Goal: Entertainment & Leisure: Consume media (video, audio)

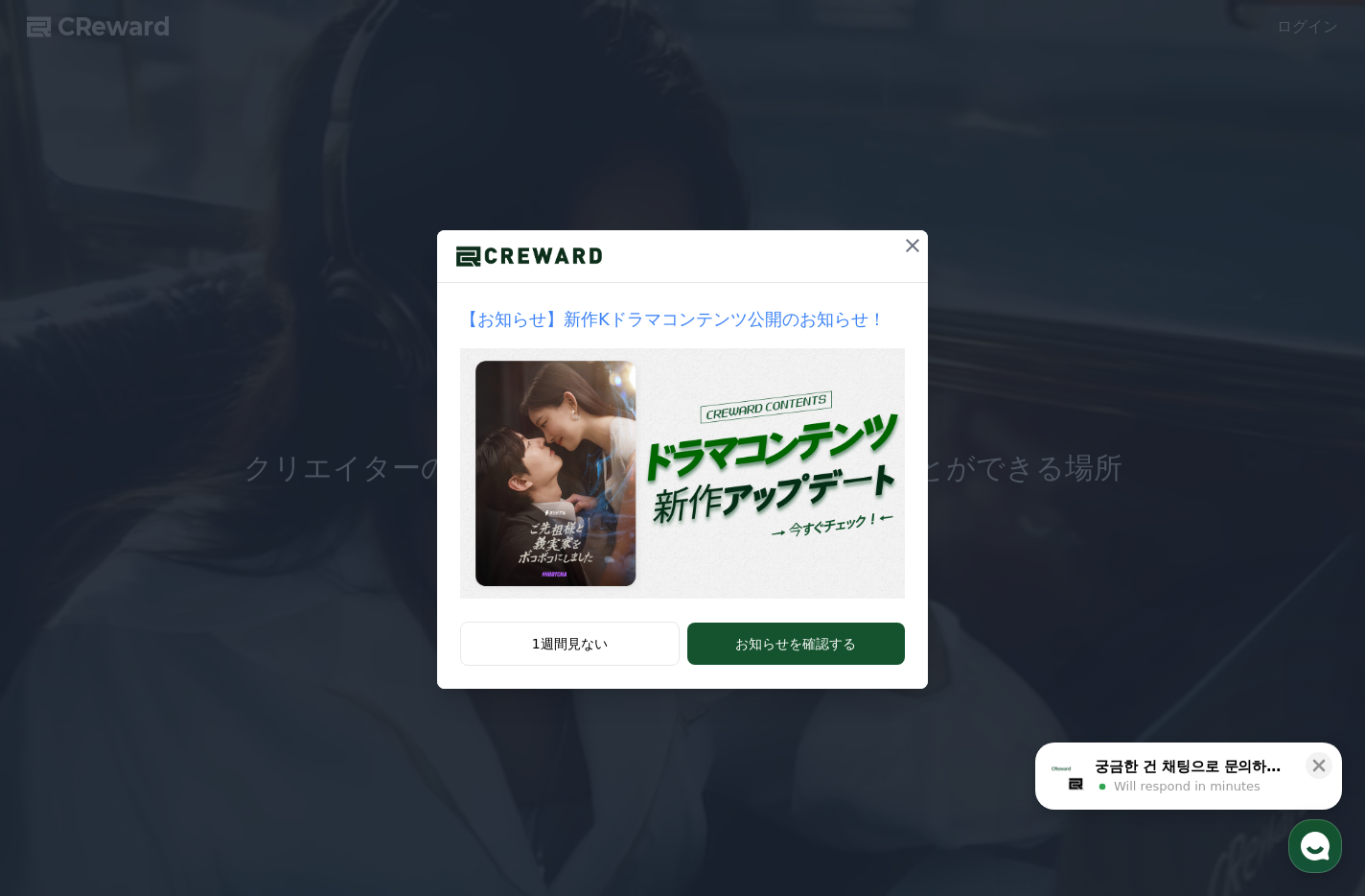
click at [908, 244] on icon at bounding box center [913, 244] width 23 height 23
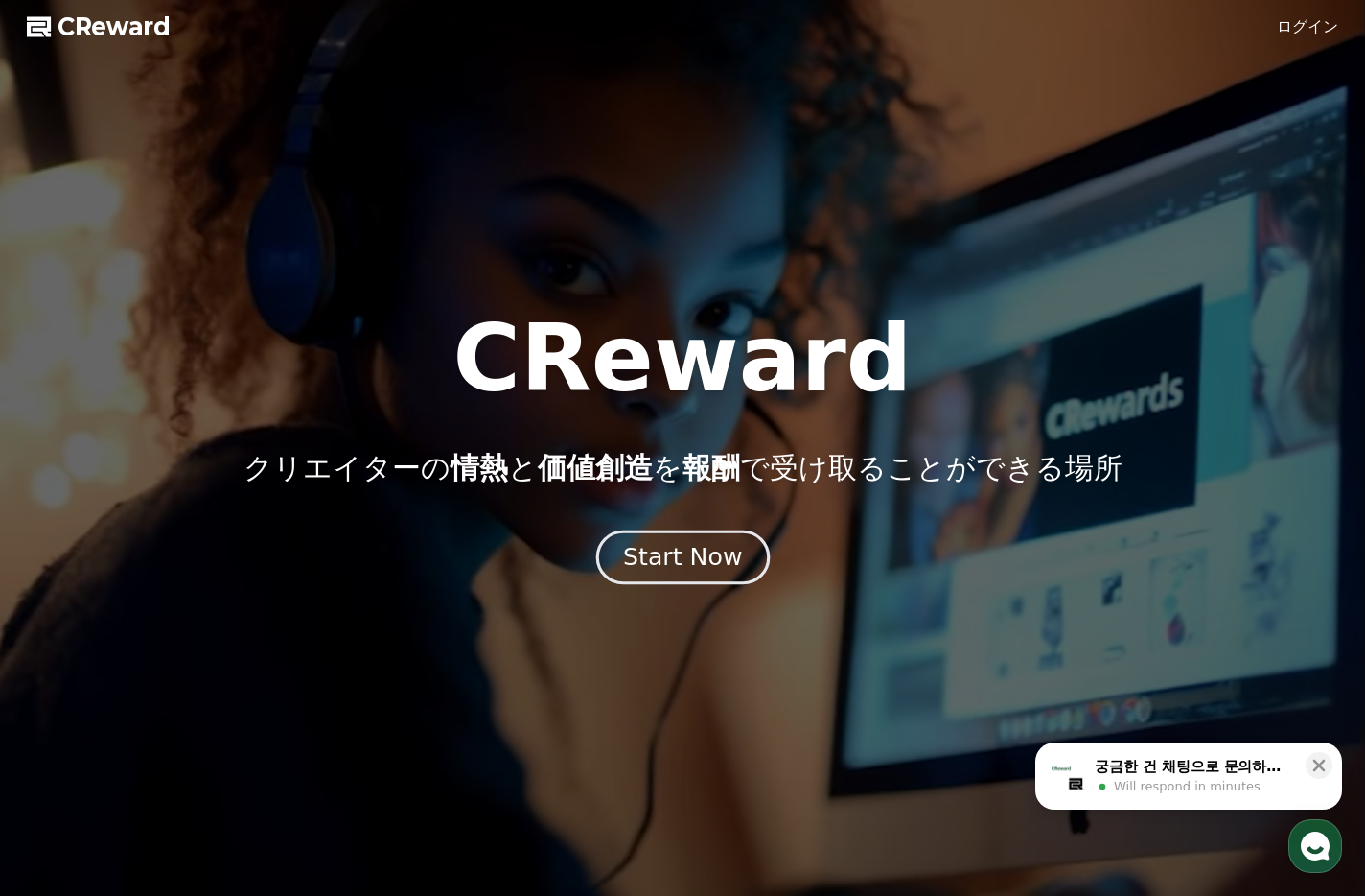
click at [686, 553] on div "Start Now" at bounding box center [682, 557] width 119 height 33
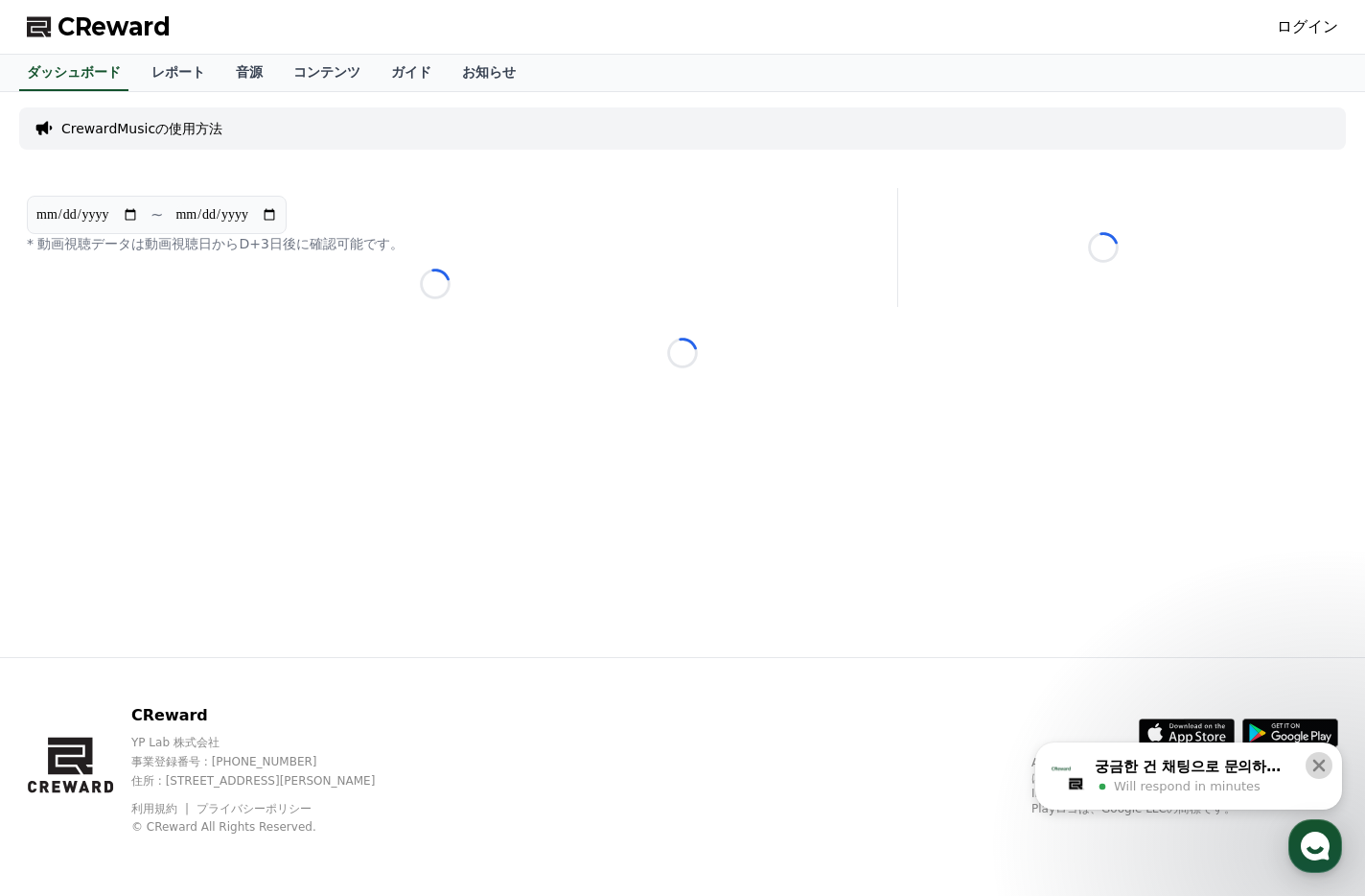
click at [1324, 765] on icon at bounding box center [1319, 765] width 19 height 19
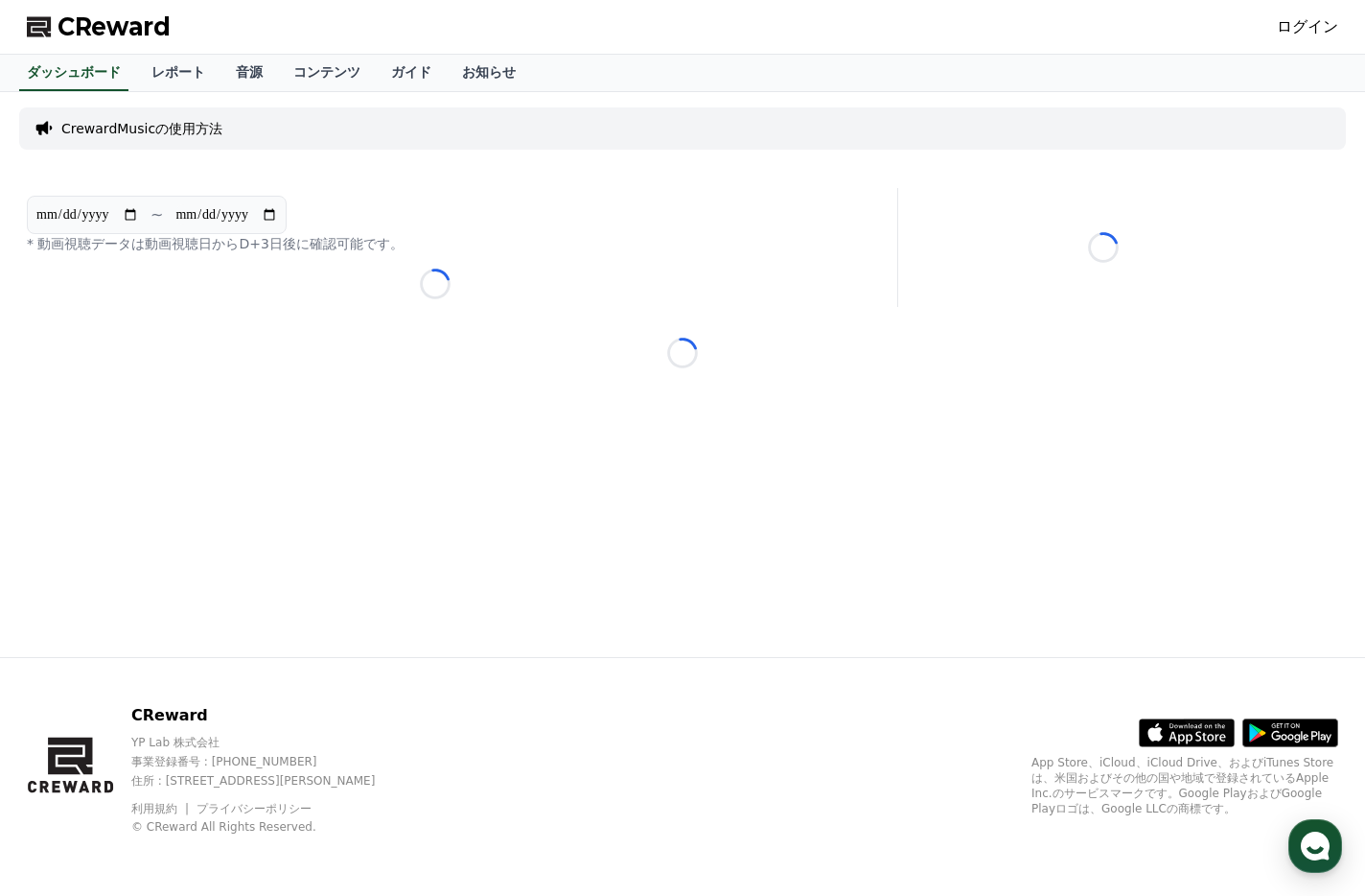
click at [330, 395] on div "**********" at bounding box center [683, 374] width 1342 height 565
click at [443, 303] on div "**********" at bounding box center [435, 247] width 832 height 119
click at [157, 246] on p "* 動画視聴データは動画視聴日からD+3日後に確認可能です。" at bounding box center [435, 242] width 817 height 19
click at [1314, 20] on link "ログイン" at bounding box center [1308, 27] width 61 height 23
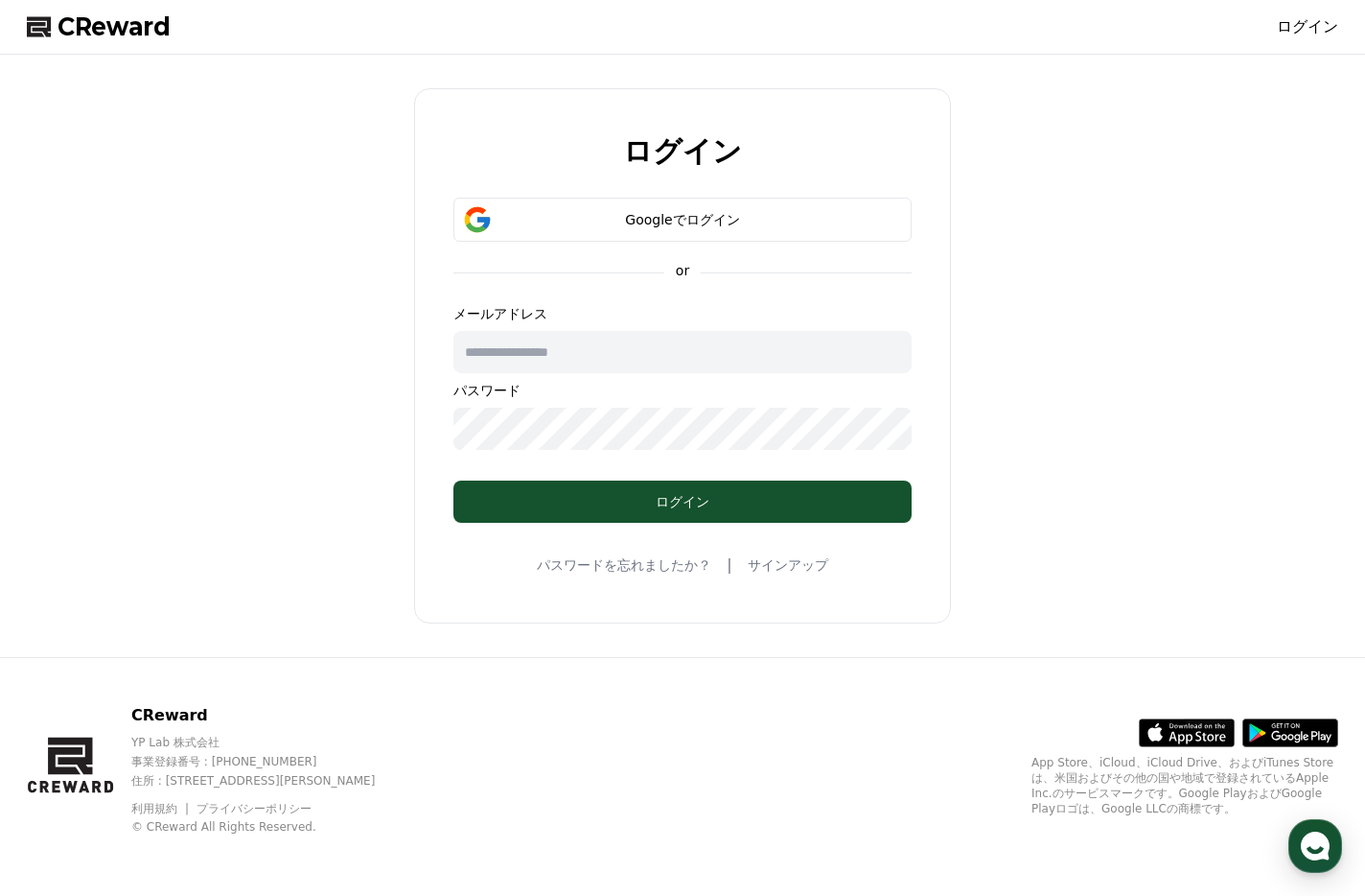
click at [622, 360] on input "text" at bounding box center [682, 352] width 458 height 42
type input "**********"
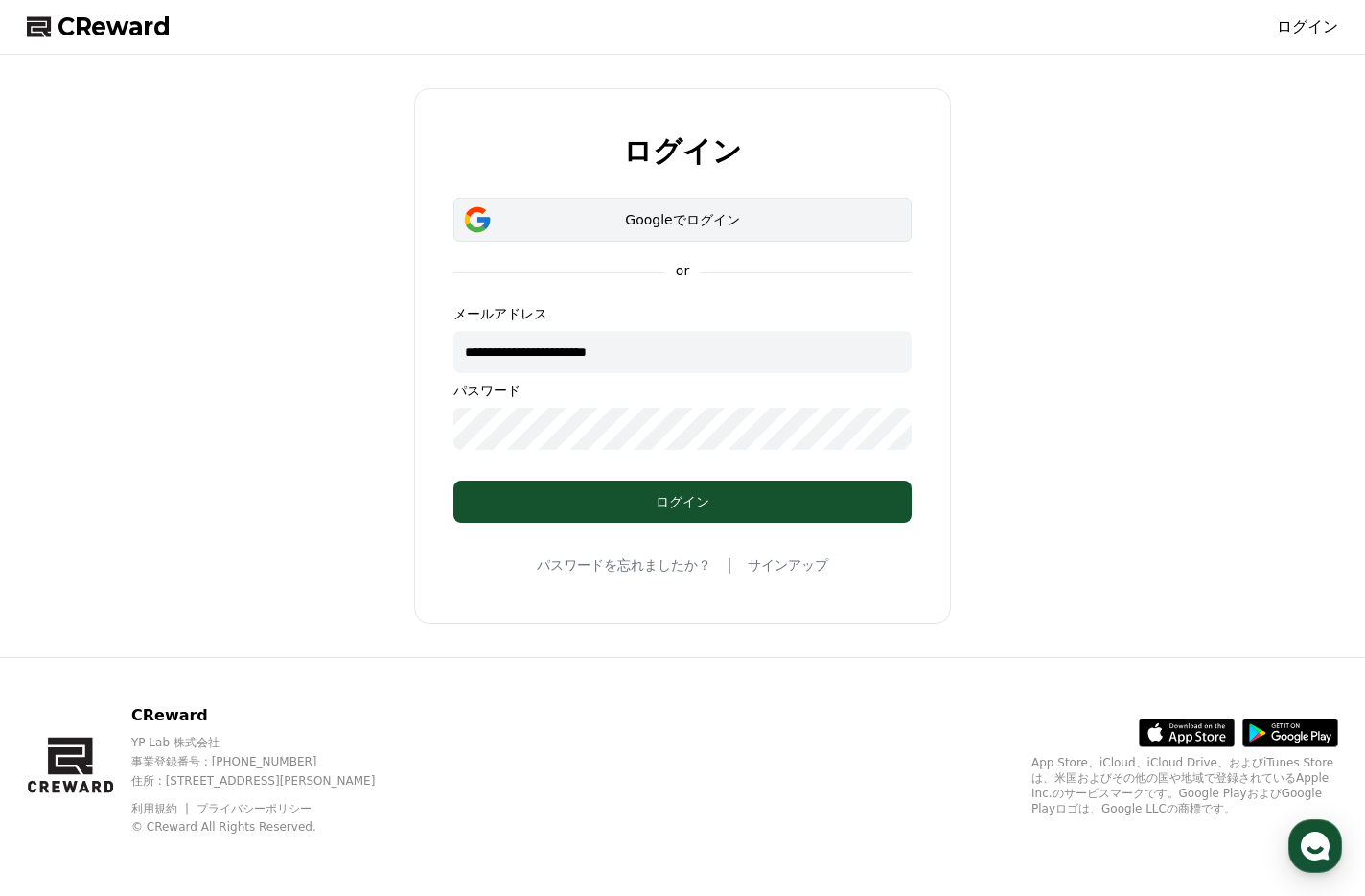
click at [701, 207] on button "Googleでログイン" at bounding box center [682, 219] width 458 height 44
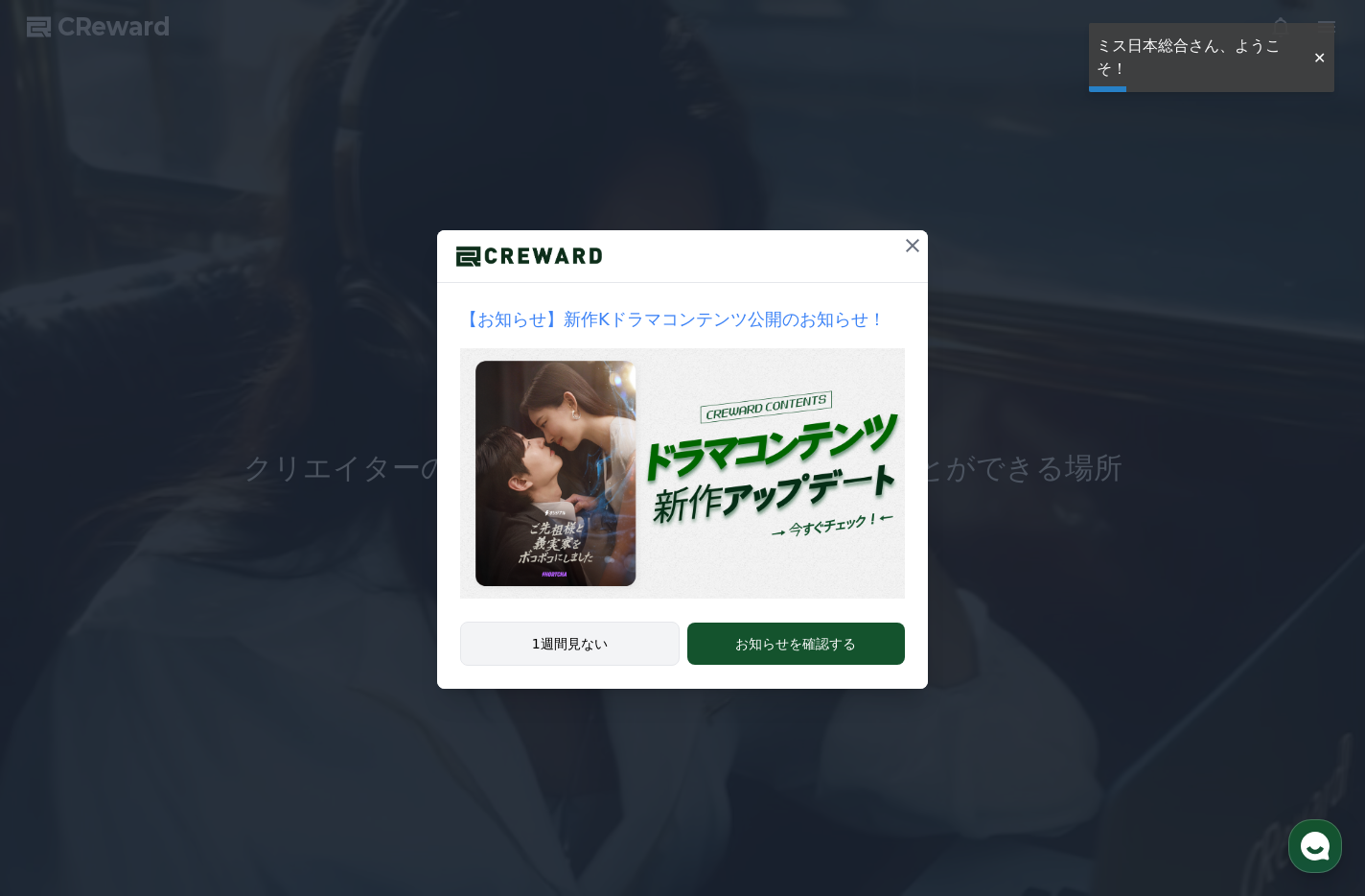
click at [618, 640] on button "1週間見ない" at bounding box center [570, 643] width 220 height 44
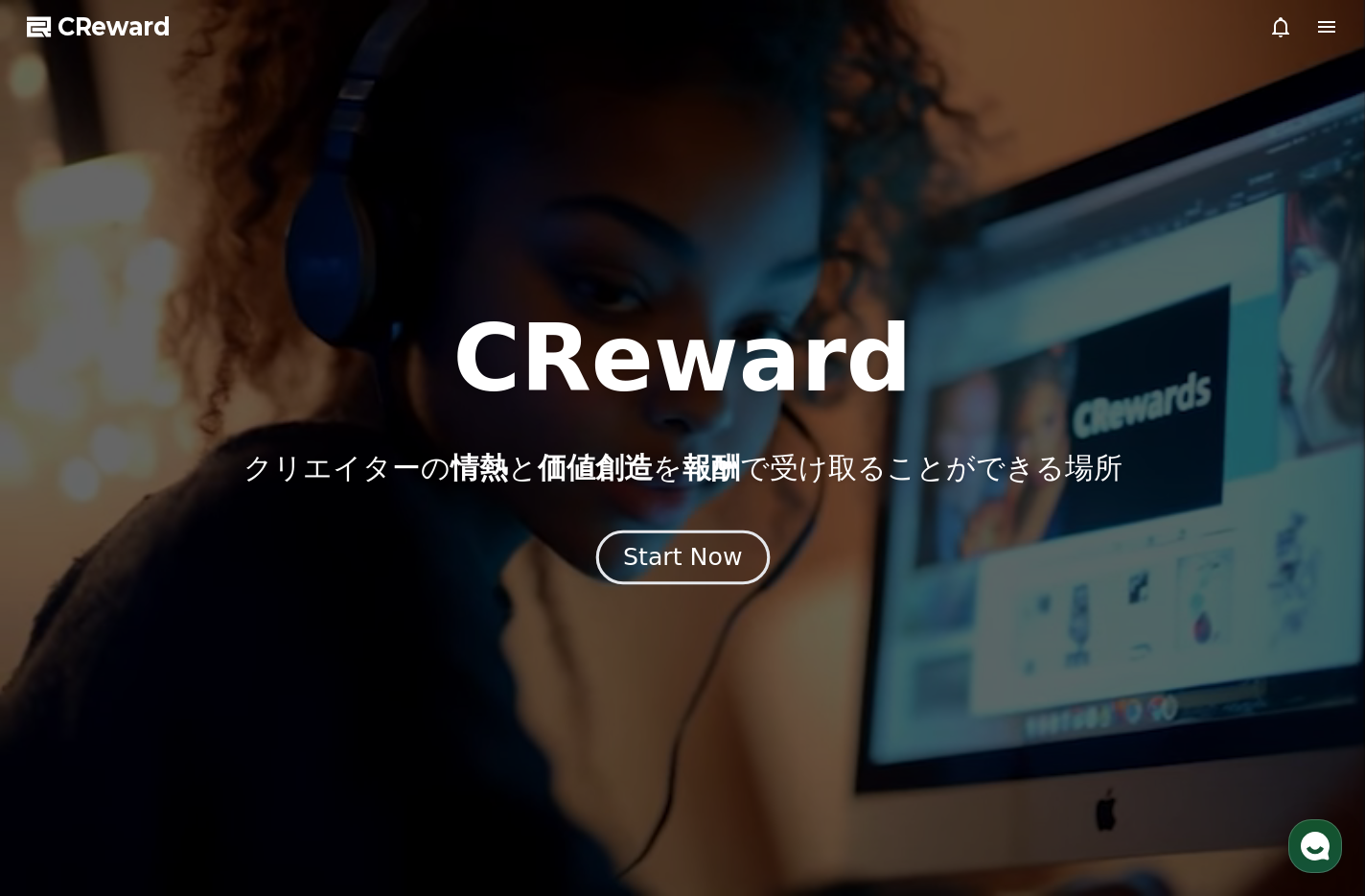
click at [717, 563] on div "Start Now" at bounding box center [682, 557] width 119 height 33
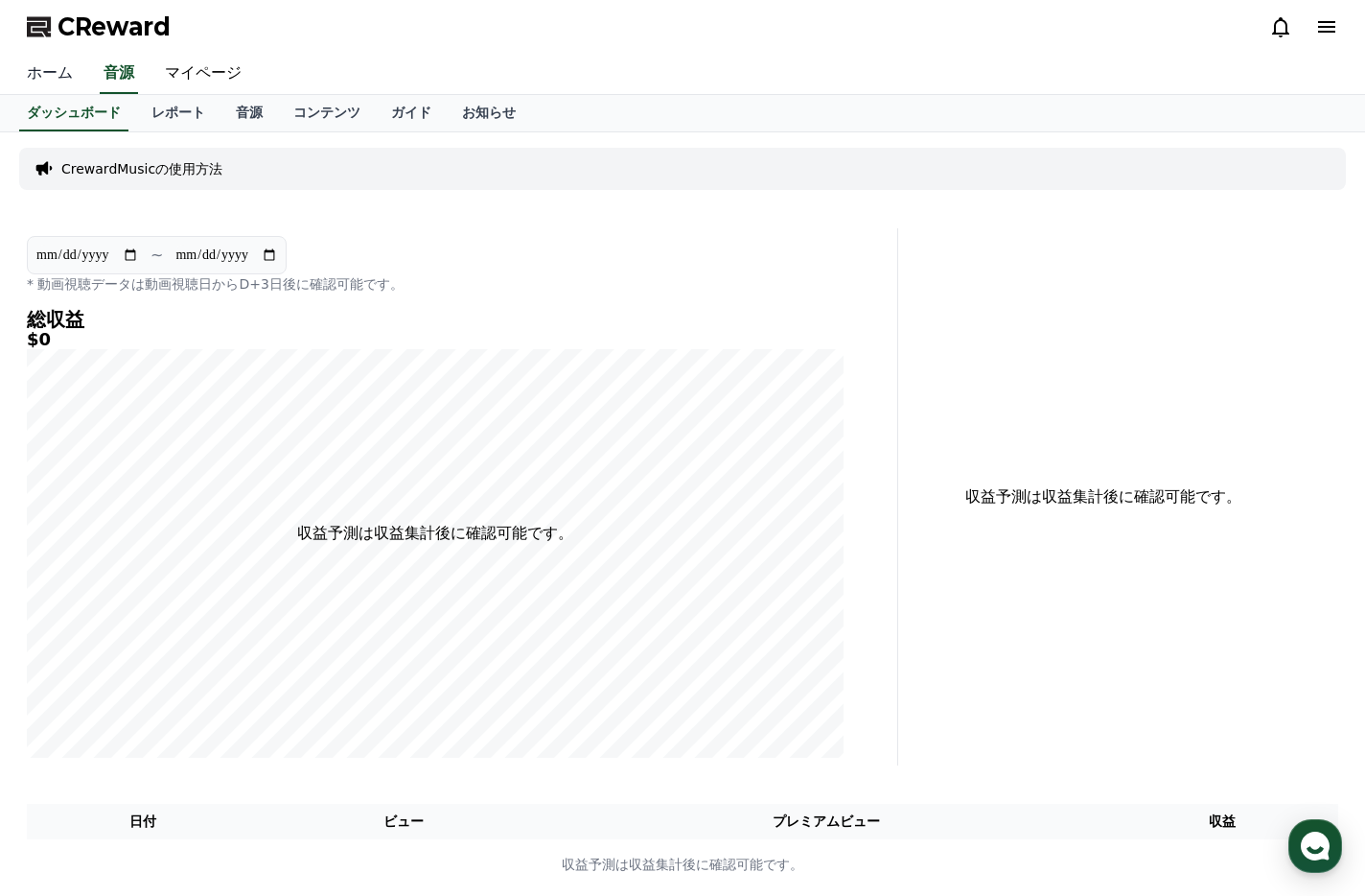
click at [47, 69] on link "ホーム" at bounding box center [50, 73] width 77 height 40
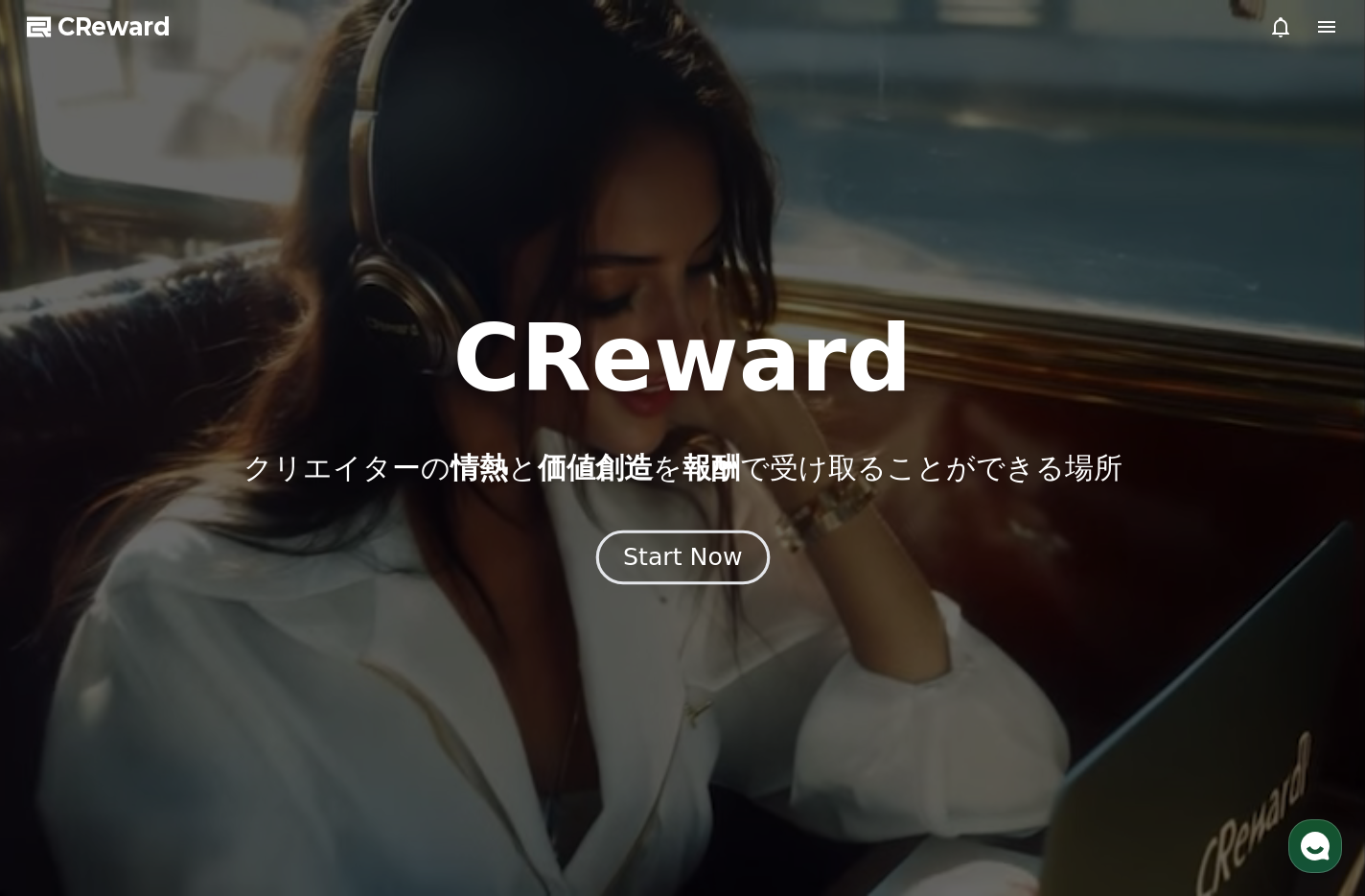
click at [678, 560] on div "Start Now" at bounding box center [682, 557] width 119 height 33
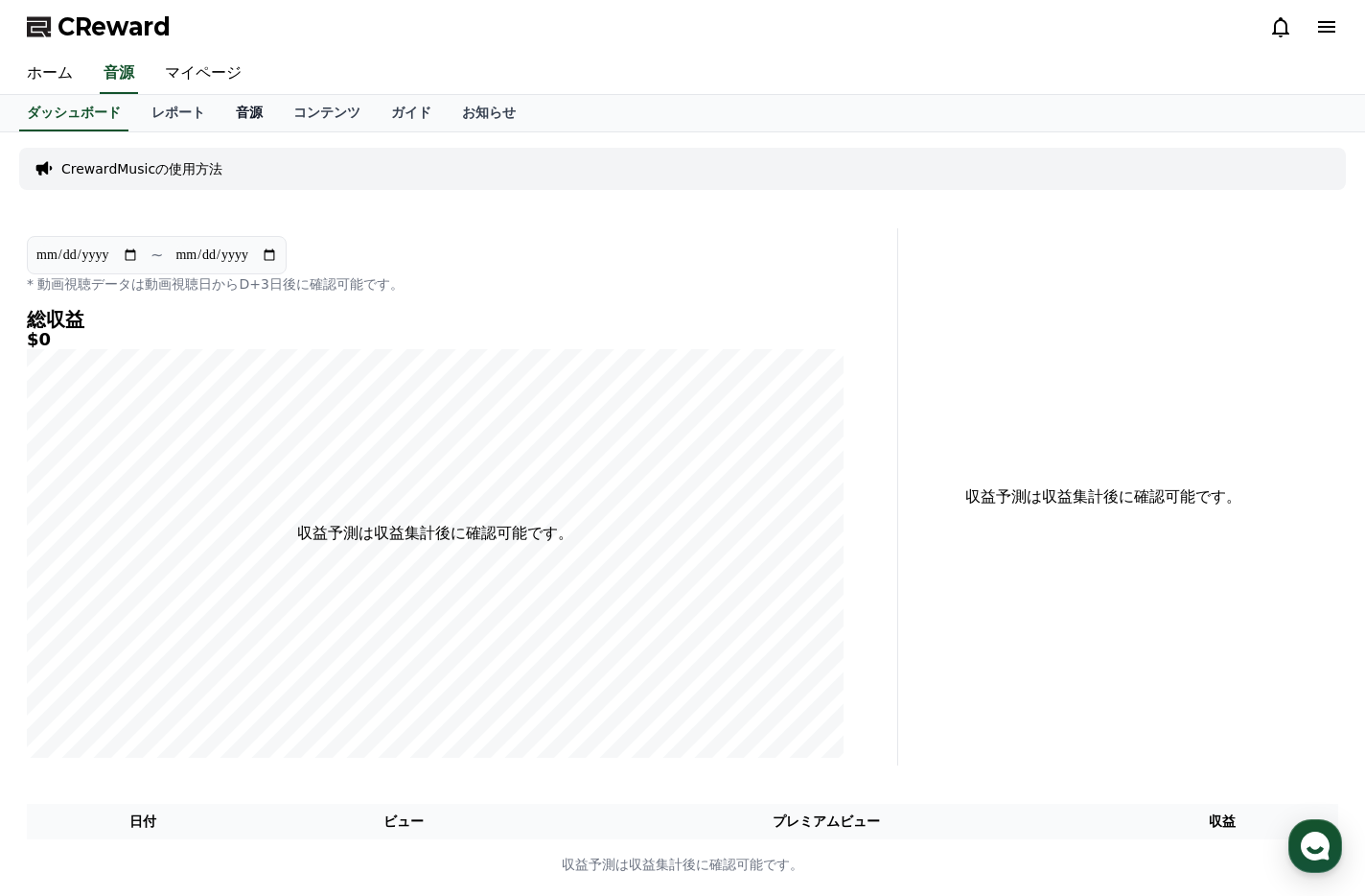
click at [221, 112] on link "音源" at bounding box center [249, 112] width 57 height 36
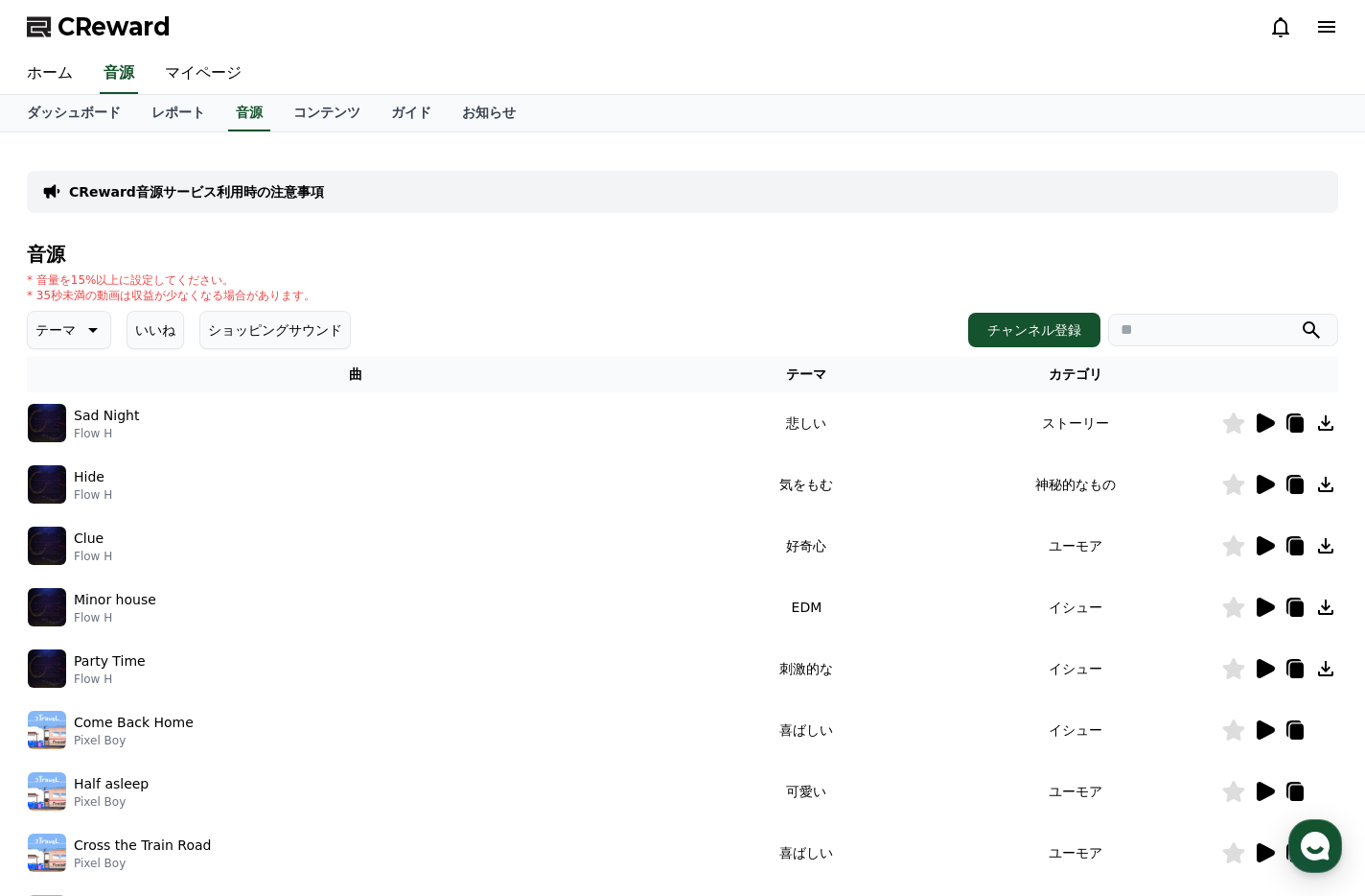
click at [109, 420] on p "Sad Night" at bounding box center [106, 416] width 65 height 20
click at [208, 443] on td "Sad Night Flow H" at bounding box center [355, 423] width 657 height 61
click at [1271, 417] on icon at bounding box center [1264, 422] width 23 height 23
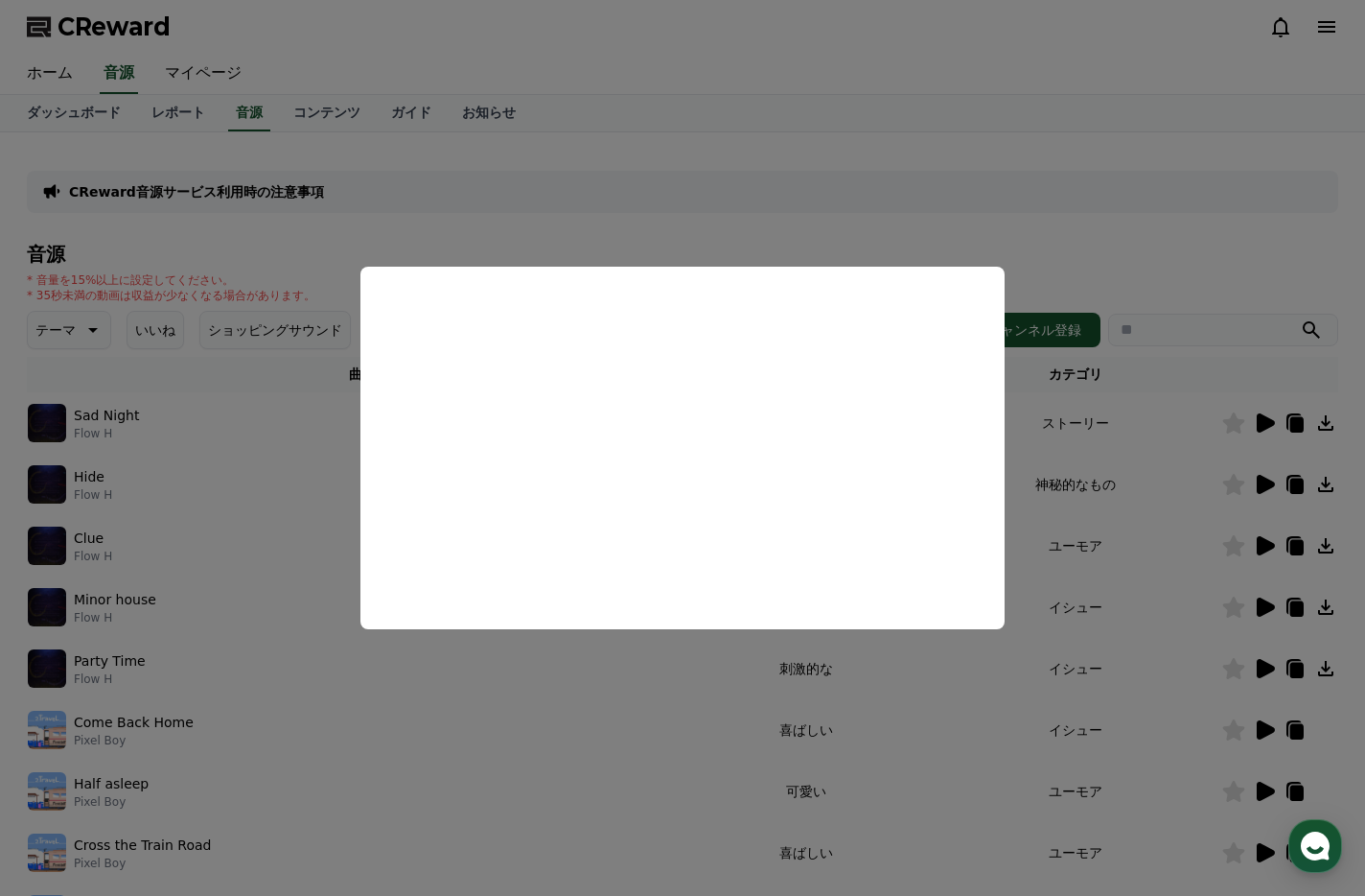
click at [875, 226] on button "close modal" at bounding box center [682, 448] width 1365 height 896
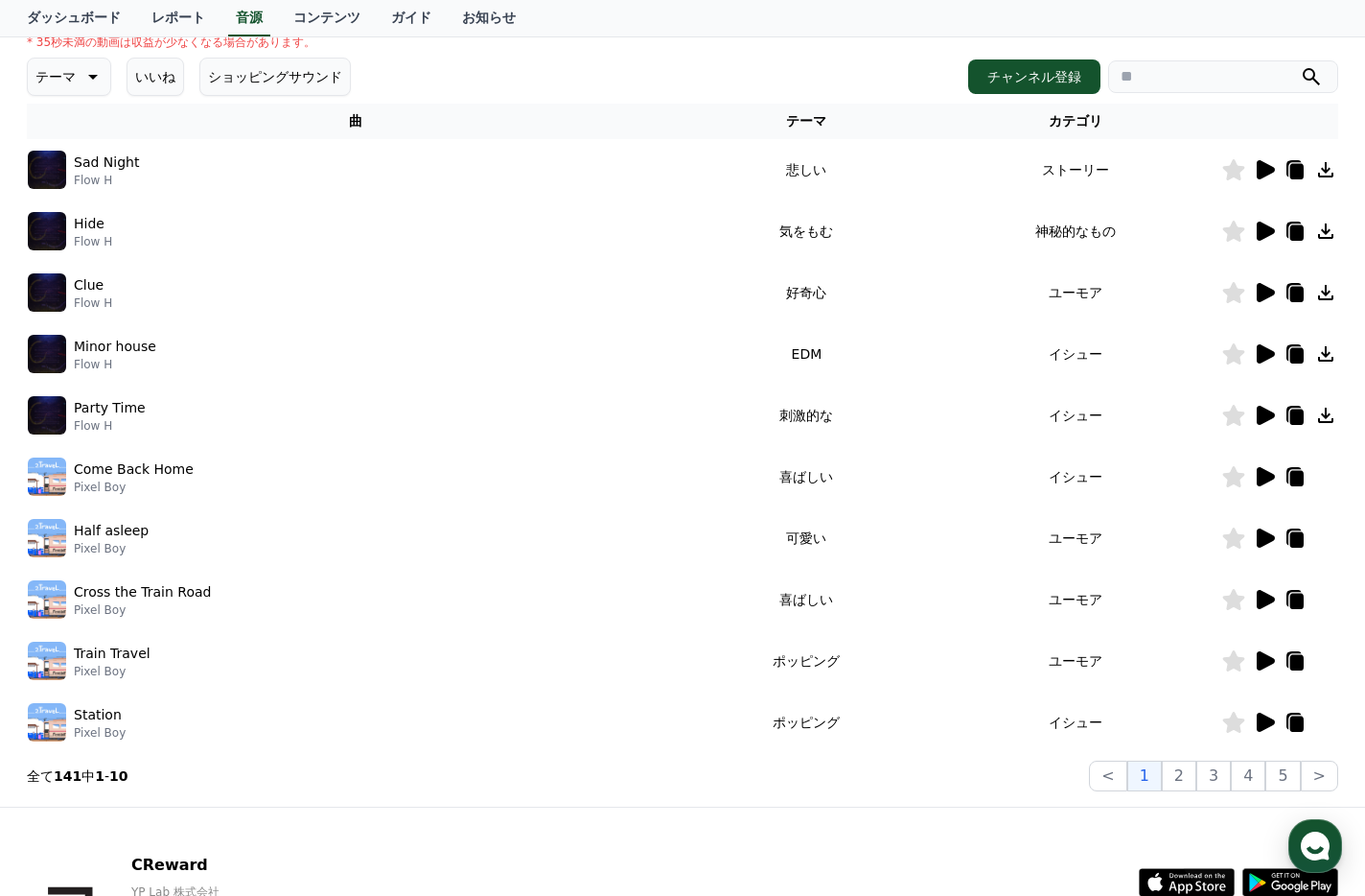
scroll to position [288, 0]
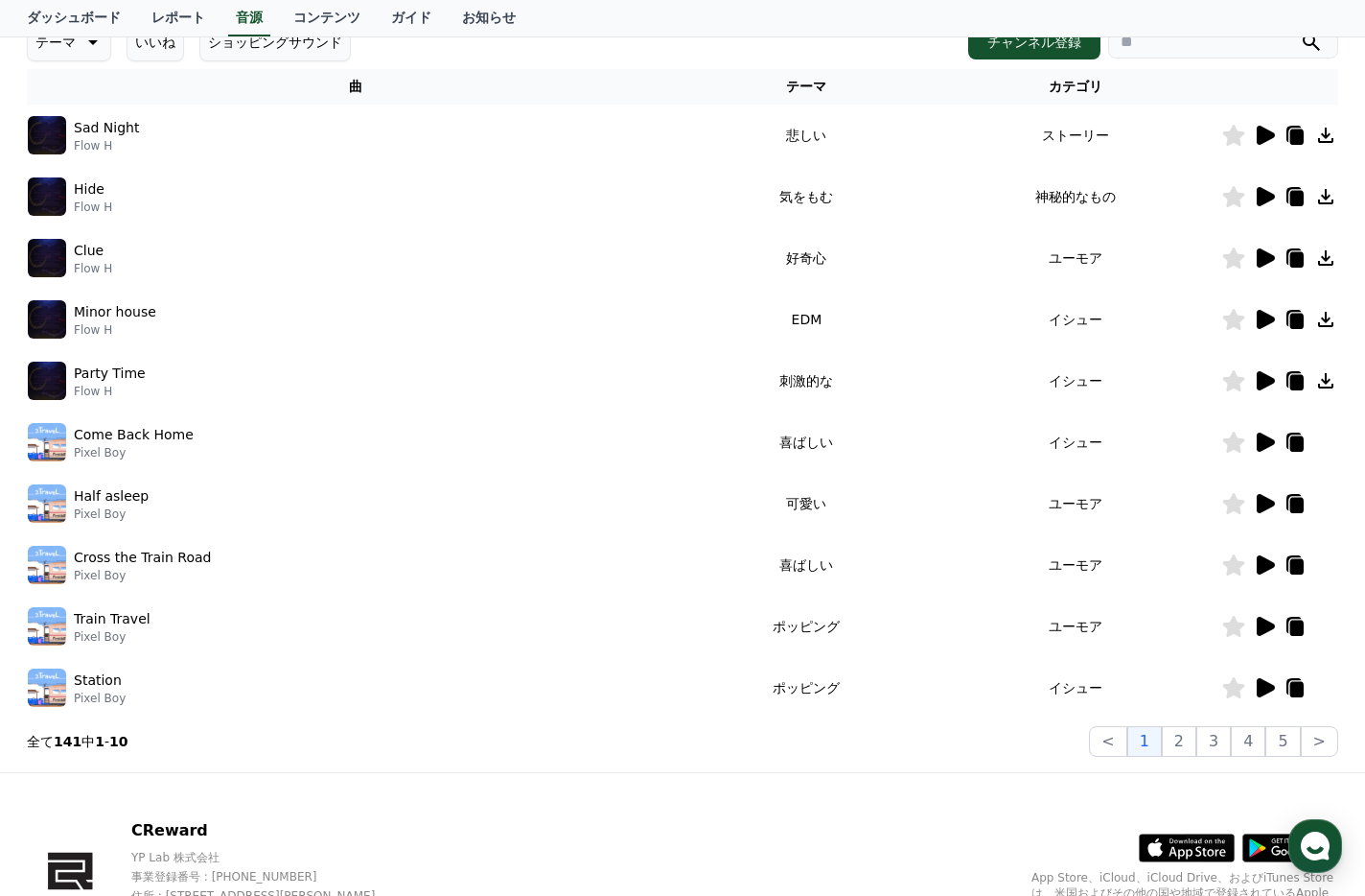
click at [534, 628] on div "Train Travel Pixel Boy" at bounding box center [355, 626] width 655 height 38
click at [1263, 618] on icon at bounding box center [1264, 626] width 23 height 23
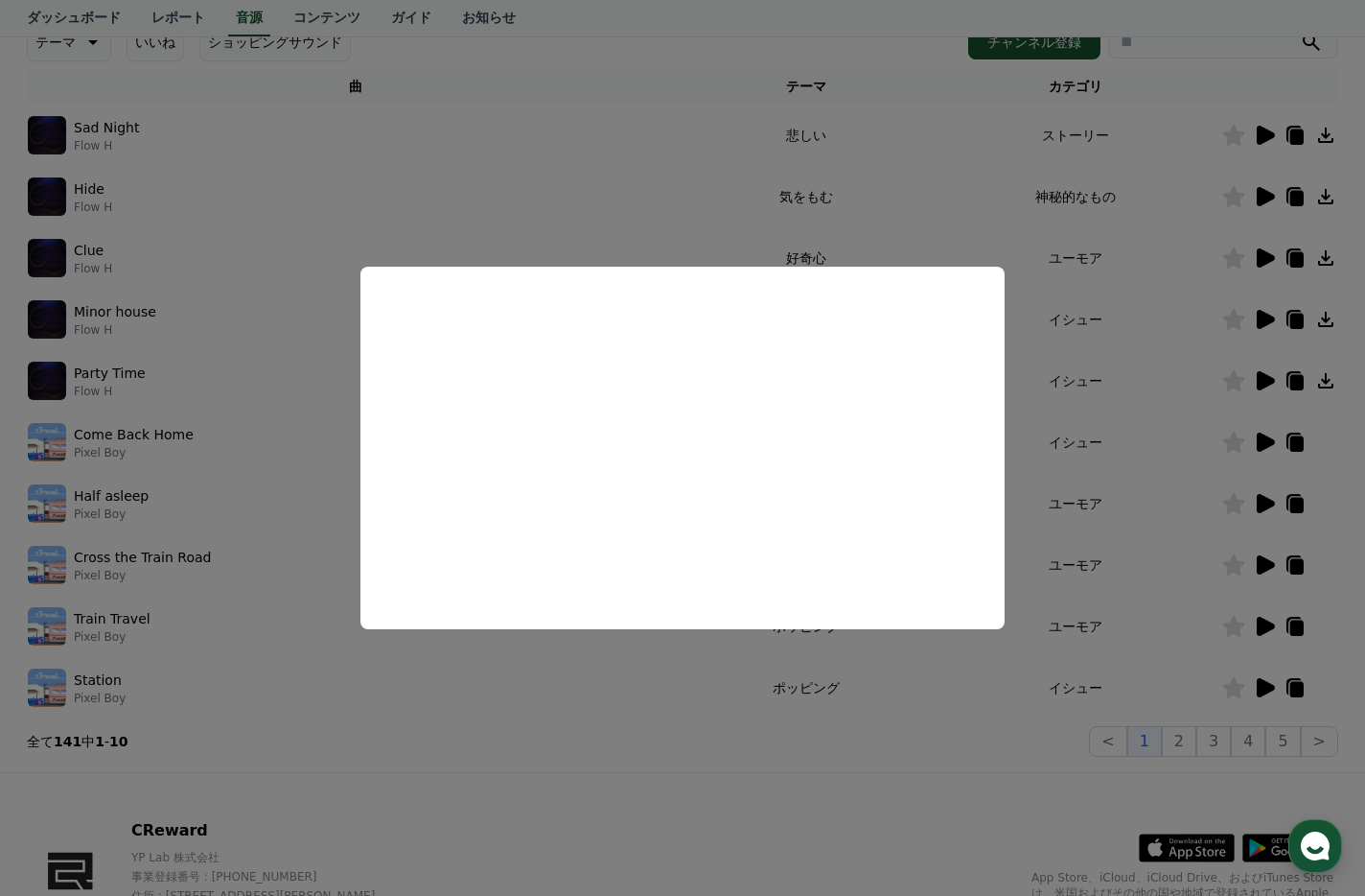
click at [441, 697] on button "close modal" at bounding box center [682, 448] width 1365 height 896
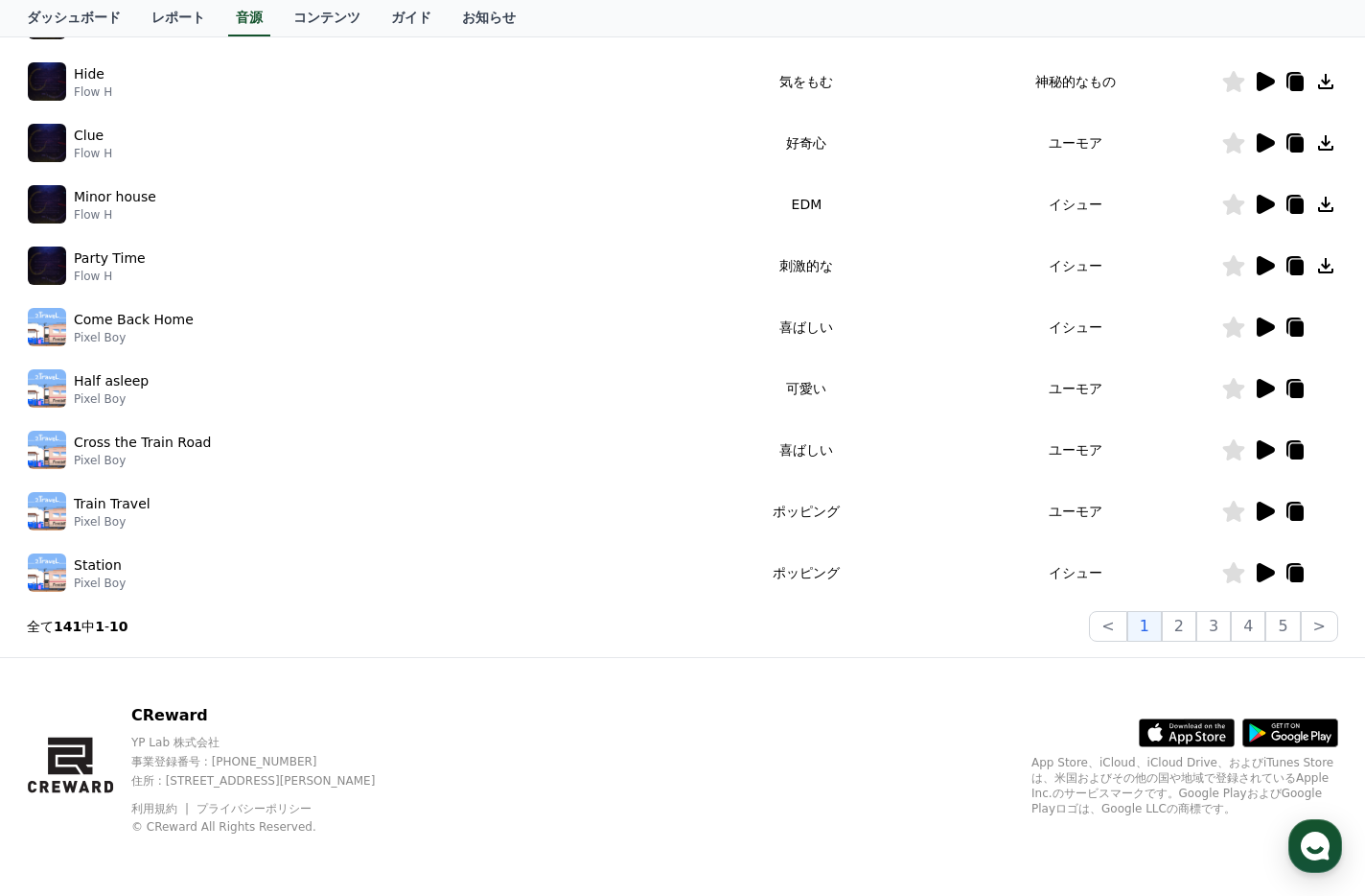
scroll to position [0, 0]
